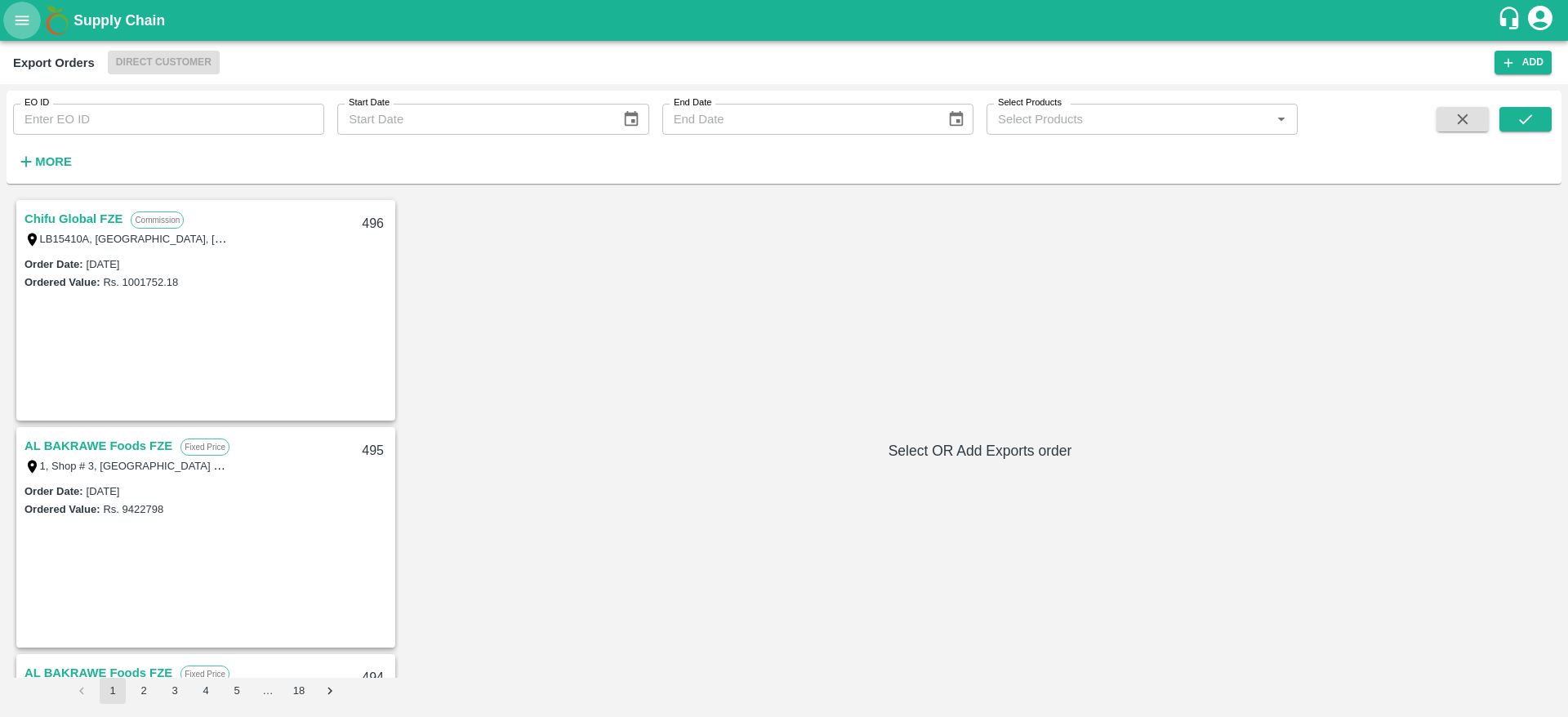
click at [22, 33] on button "open drawer" at bounding box center [22, 21] width 38 height 38
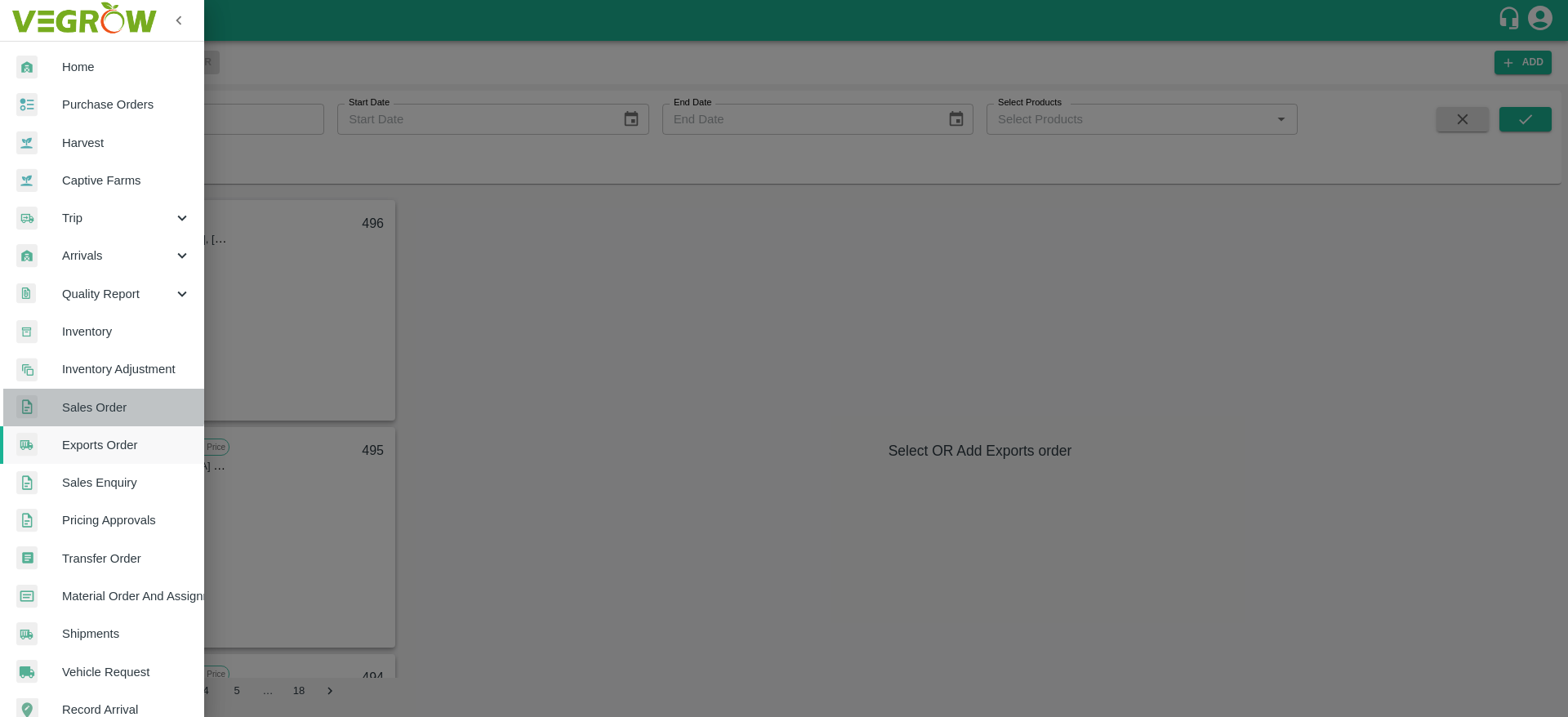
click at [103, 406] on span "Sales Order" at bounding box center [126, 407] width 129 height 18
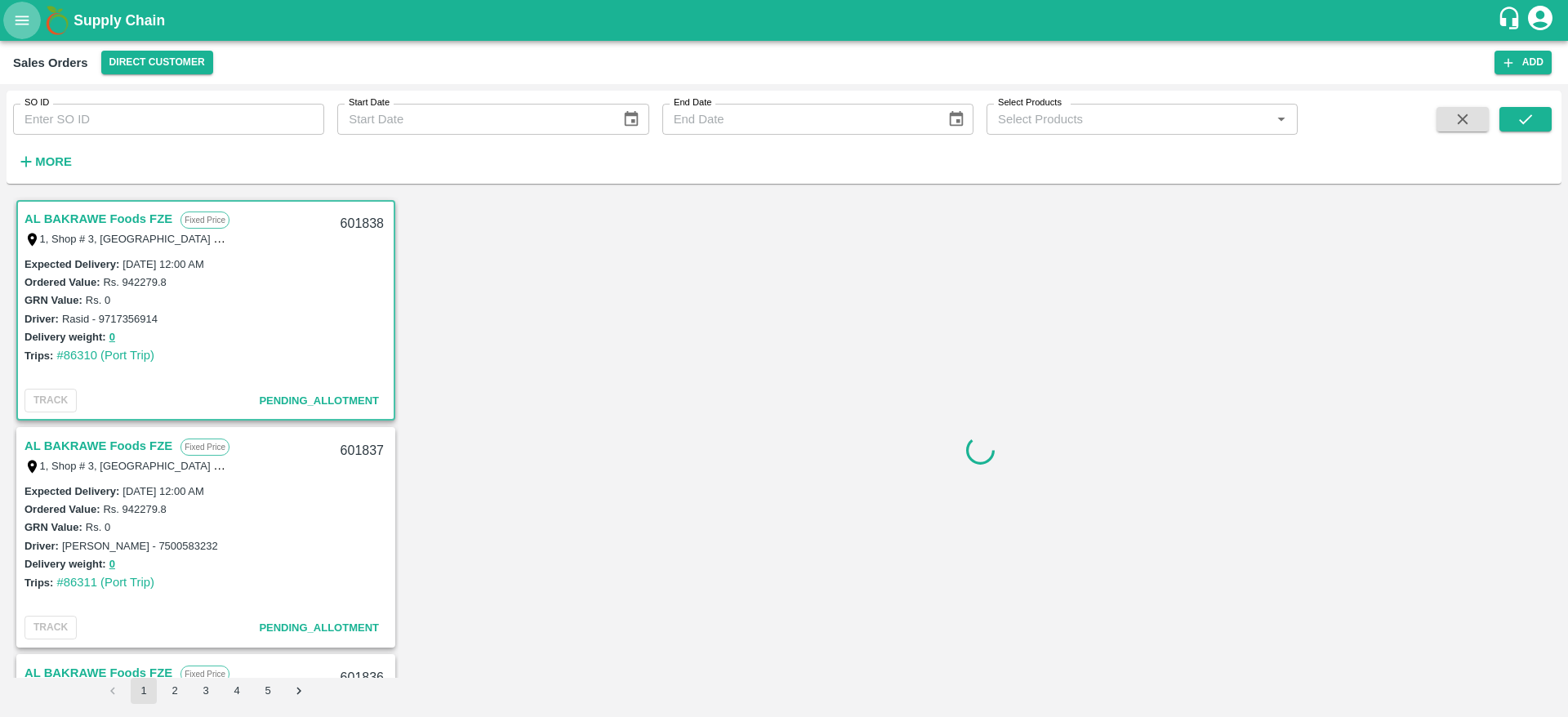
click at [18, 32] on button "open drawer" at bounding box center [22, 21] width 38 height 38
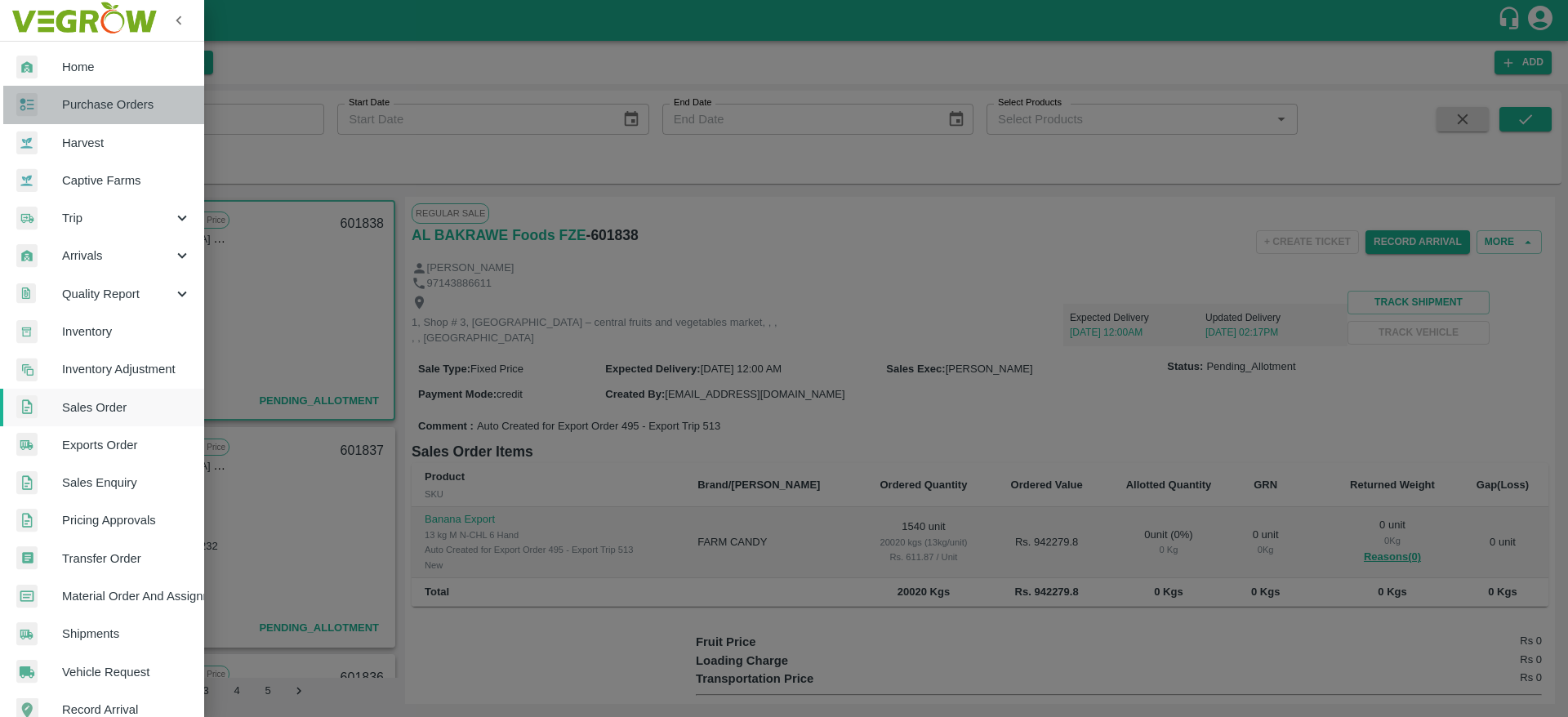
click at [119, 101] on span "Purchase Orders" at bounding box center [126, 105] width 129 height 18
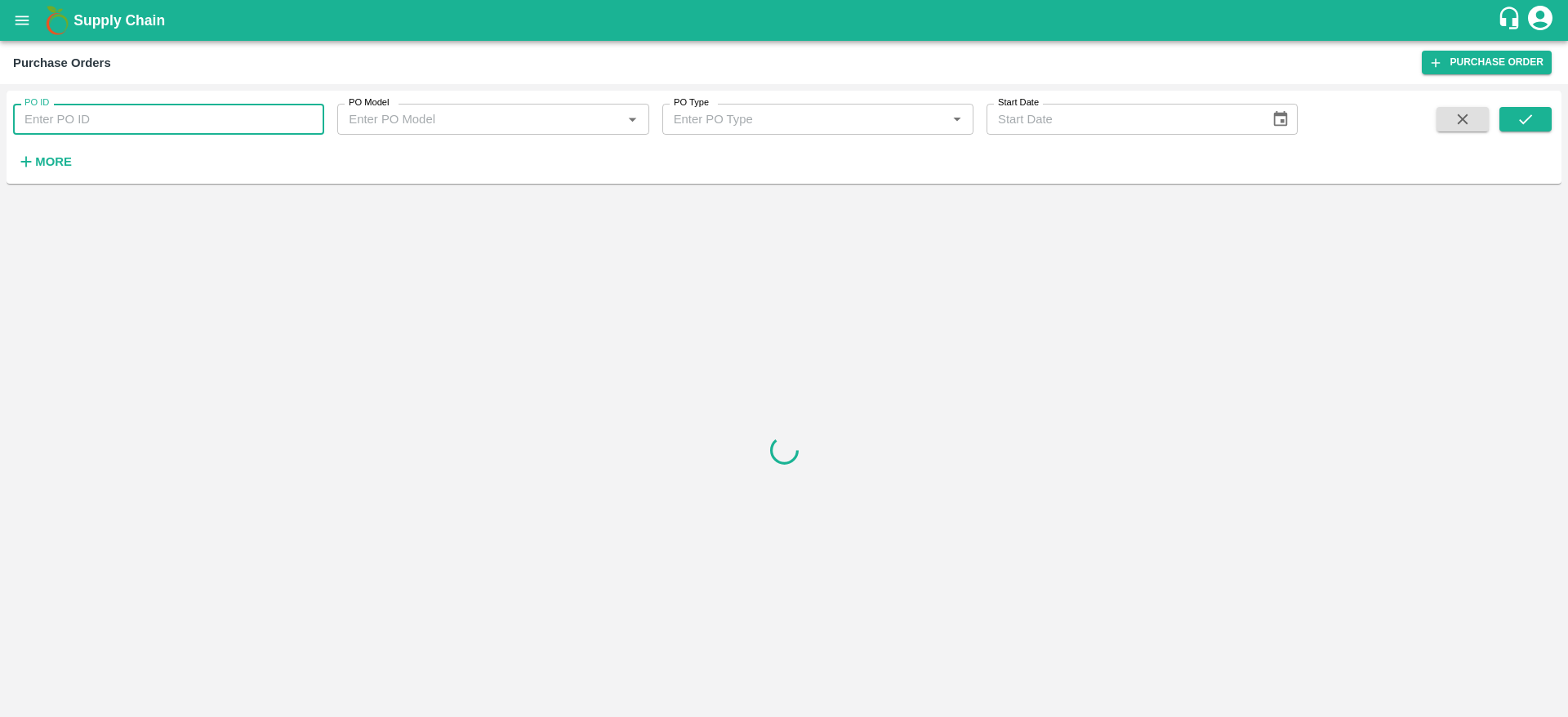
click at [191, 130] on input "PO ID" at bounding box center [169, 119] width 311 height 31
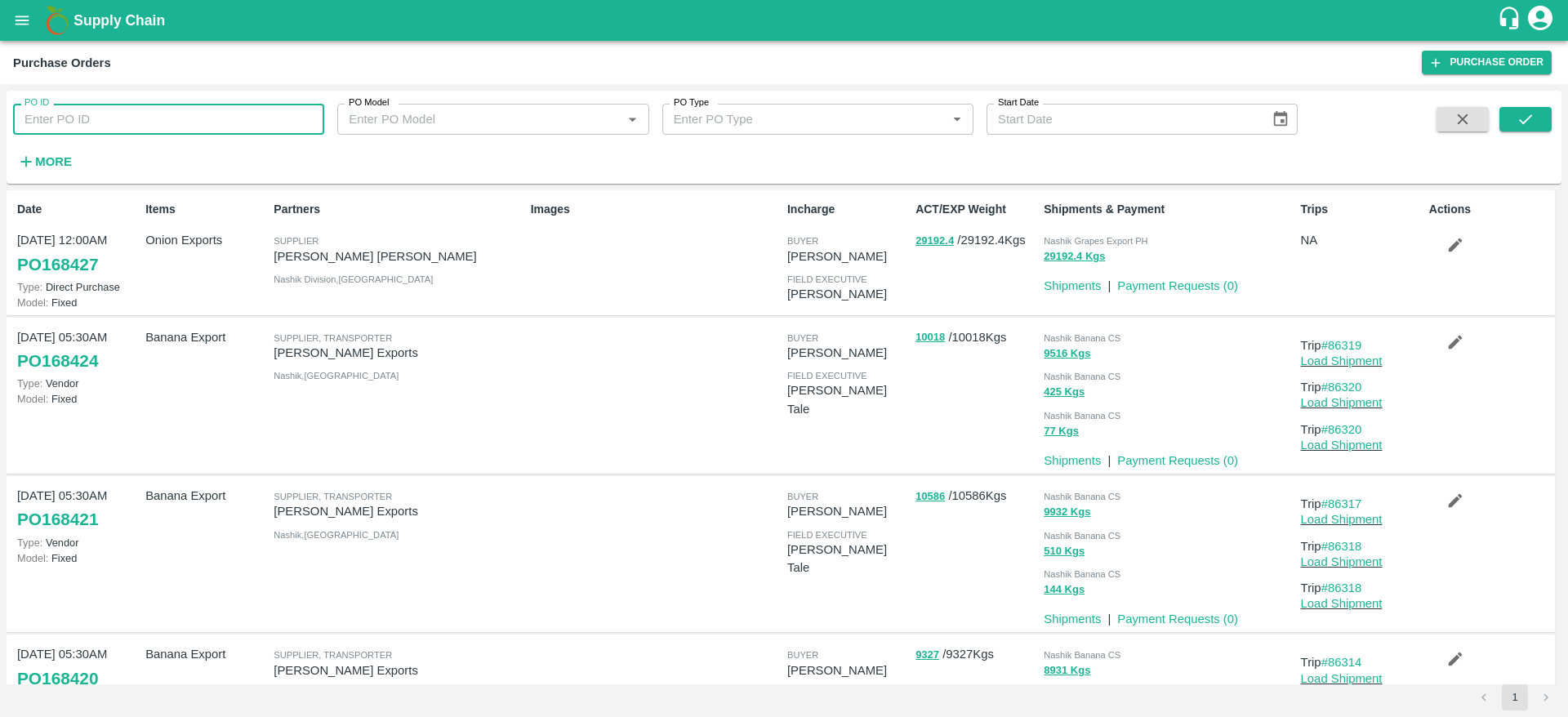
paste input "162892"
type input "162892"
click at [1520, 127] on icon "submit" at bounding box center [1525, 119] width 18 height 18
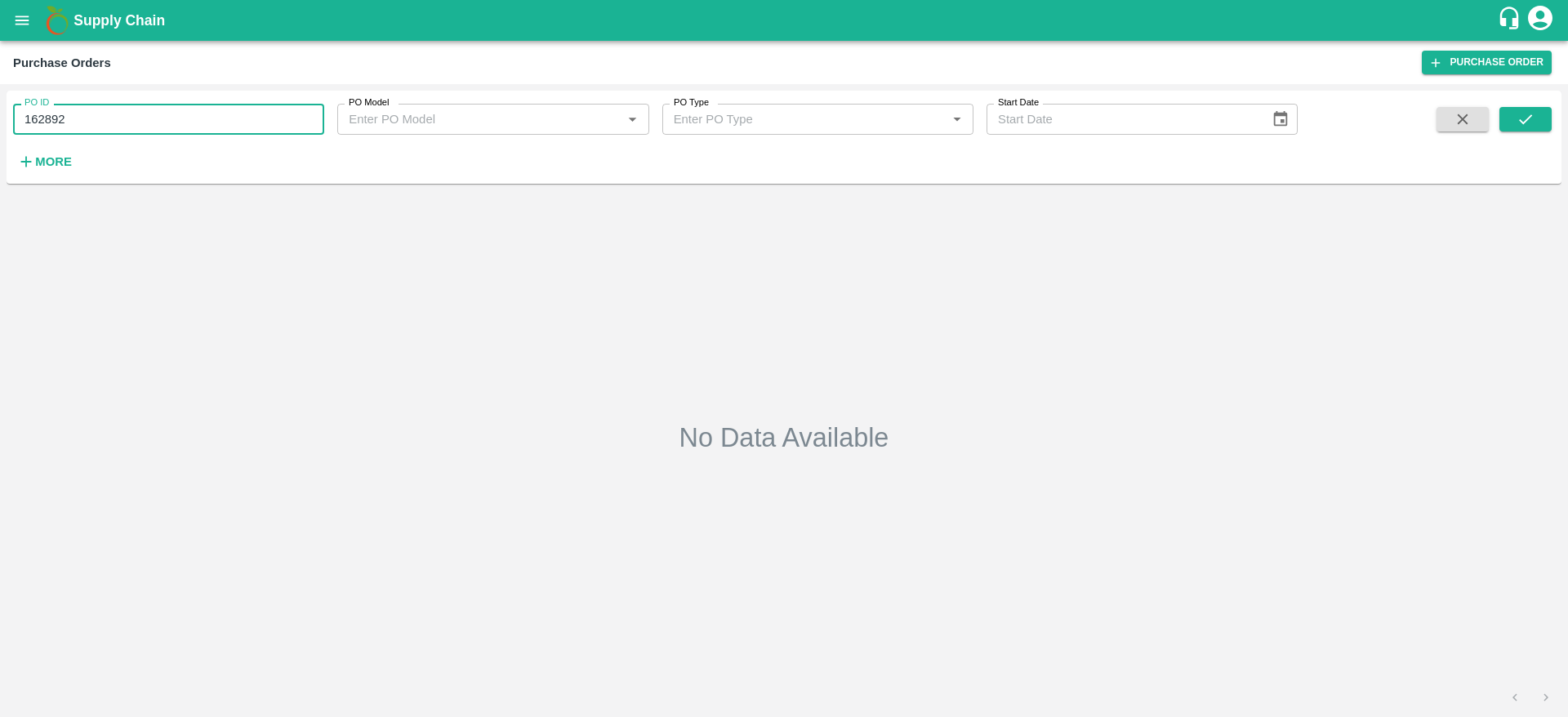
click at [147, 112] on input "162892" at bounding box center [169, 119] width 311 height 31
click at [1535, 121] on button "submit" at bounding box center [1525, 119] width 52 height 25
click at [73, 115] on input "162892" at bounding box center [169, 119] width 311 height 31
click at [146, 114] on input "162892" at bounding box center [169, 119] width 311 height 31
click at [1520, 110] on icon "submit" at bounding box center [1525, 119] width 18 height 18
